Goal: Find specific page/section: Find specific page/section

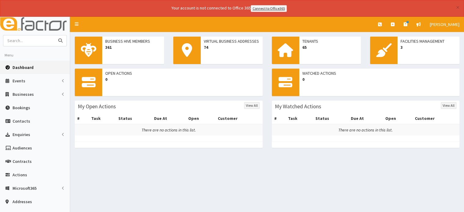
click at [29, 39] on input "text" at bounding box center [28, 40] width 51 height 11
type input "danish"
click at [59, 40] on icon "submit" at bounding box center [60, 40] width 4 height 4
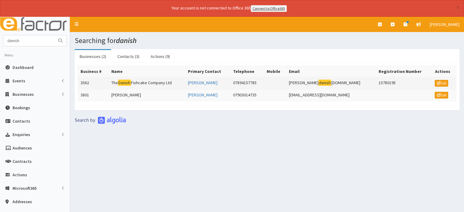
click at [311, 83] on td "jens@the danish fishcakecompany.co.uk" at bounding box center [331, 83] width 90 height 12
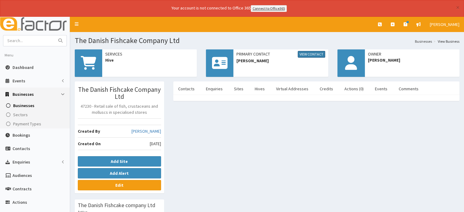
click at [315, 52] on link "View Contact" at bounding box center [311, 54] width 27 height 7
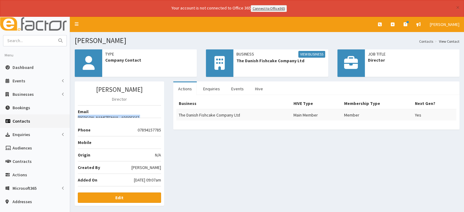
drag, startPoint x: 91, startPoint y: 111, endPoint x: 160, endPoint y: 110, distance: 69.8
click at [160, 115] on span "[PERSON_NAME][EMAIL_ADDRESS][DOMAIN_NAME][PERSON_NAME]" at bounding box center [119, 121] width 83 height 12
copy span "[PERSON_NAME][EMAIL_ADDRESS][DOMAIN_NAME][PERSON_NAME]"
click at [31, 41] on input "text" at bounding box center [28, 40] width 51 height 11
type input "[PERSON_NAME]"
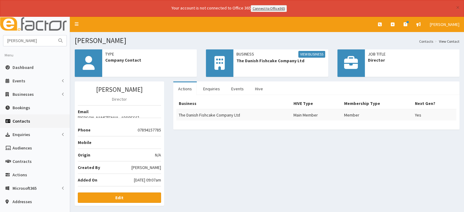
click at [61, 39] on icon "submit" at bounding box center [60, 40] width 4 height 4
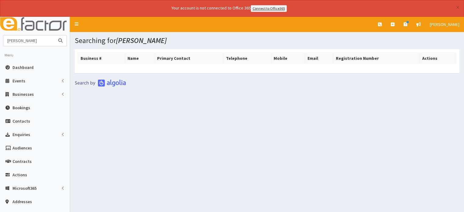
click at [10, 41] on input "d whitfield" at bounding box center [28, 40] width 51 height 11
type input "whitfield"
click at [62, 38] on icon "submit" at bounding box center [60, 40] width 4 height 4
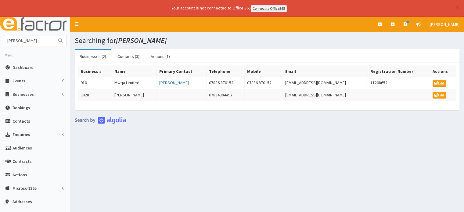
click at [123, 139] on div "Searching for [PERSON_NAME] Businesses (2) Contacts (3) Actions (1) Business # …" at bounding box center [267, 152] width 394 height 240
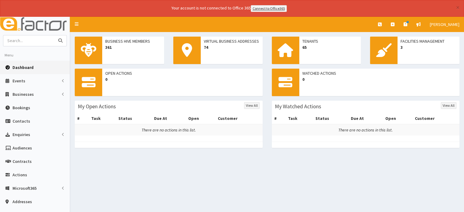
click at [26, 38] on input "text" at bounding box center [28, 40] width 51 height 11
type input "F4 IT"
click at [54, 35] on button "submit" at bounding box center [60, 40] width 12 height 11
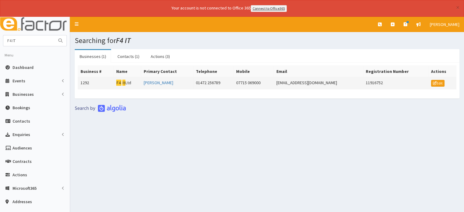
click at [121, 81] on mark "F4" at bounding box center [118, 83] width 5 height 6
